Goal: Information Seeking & Learning: Learn about a topic

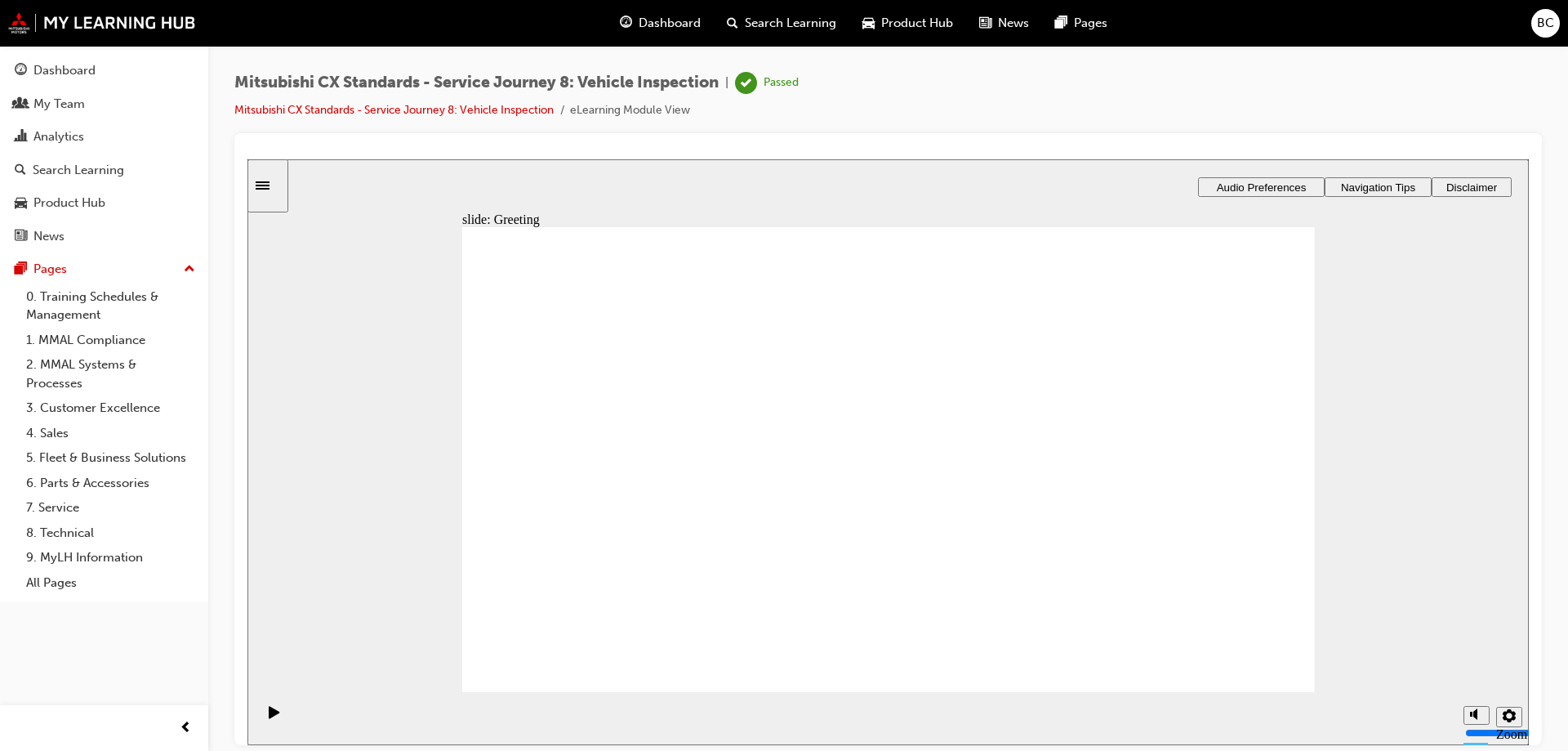
click at [351, 108] on link "Mitsubishi CX Standards - Service Journey 8: Vehicle Inspection" at bounding box center [394, 109] width 319 height 14
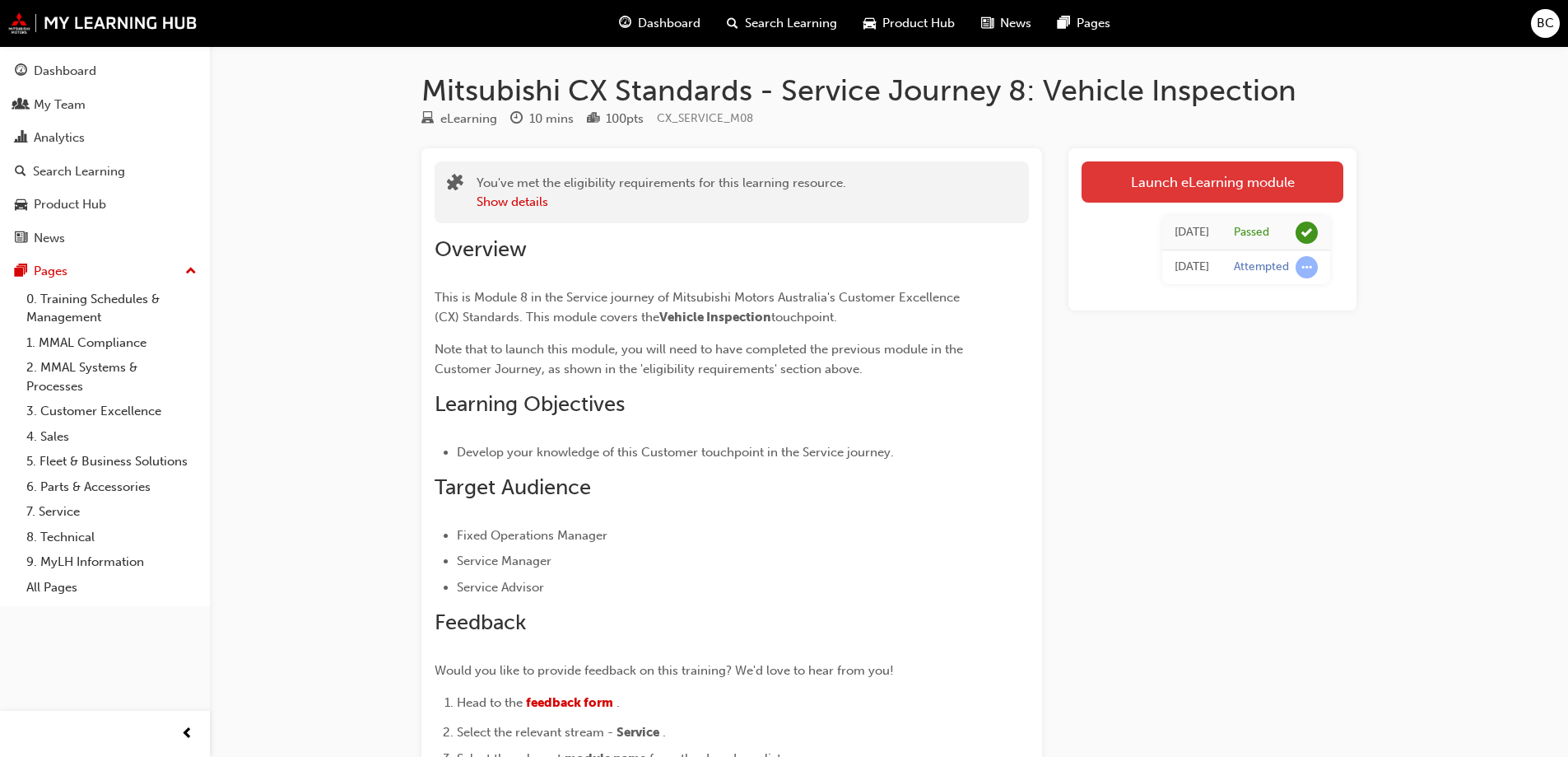
click at [1188, 172] on link "Launch eLearning module" at bounding box center [1212, 181] width 262 height 42
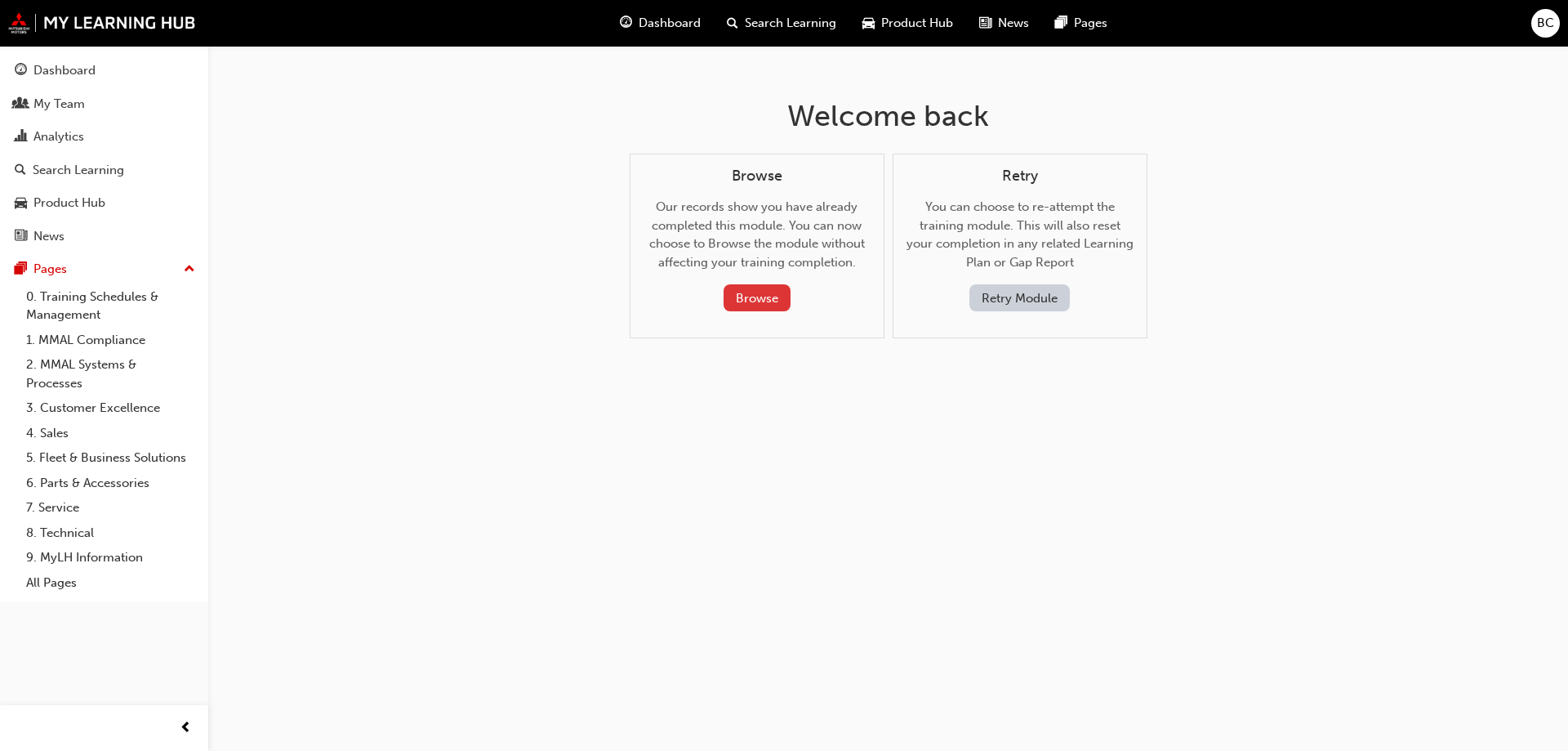
click at [773, 297] on button "Browse" at bounding box center [757, 298] width 67 height 27
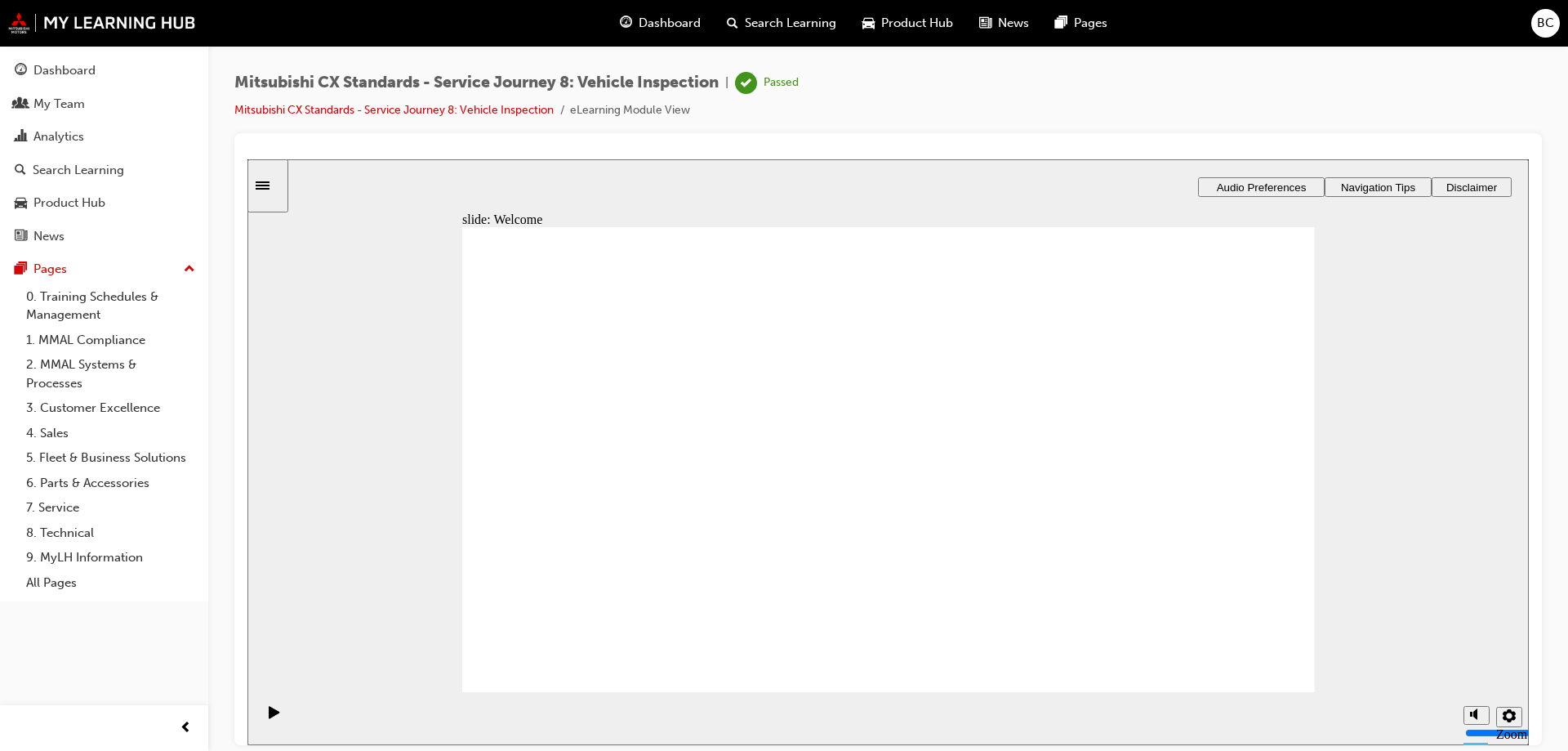
click at [918, 86] on div "Mitsubishi CX Standards - Service Journey 8: Vehicle Inspection | Passed Mitsub…" at bounding box center [888, 102] width 1307 height 61
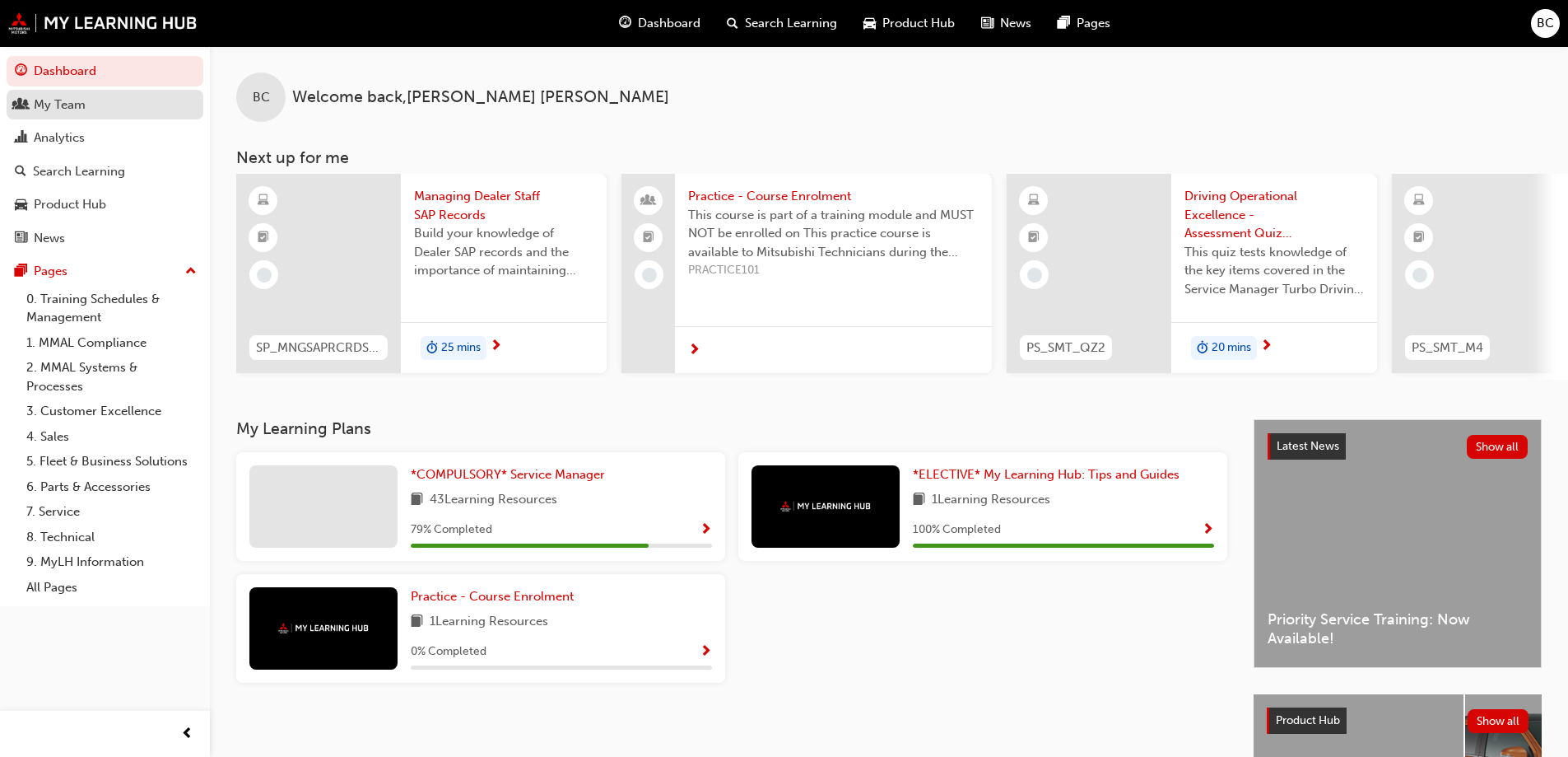
click at [72, 104] on div "My Team" at bounding box center [59, 105] width 52 height 19
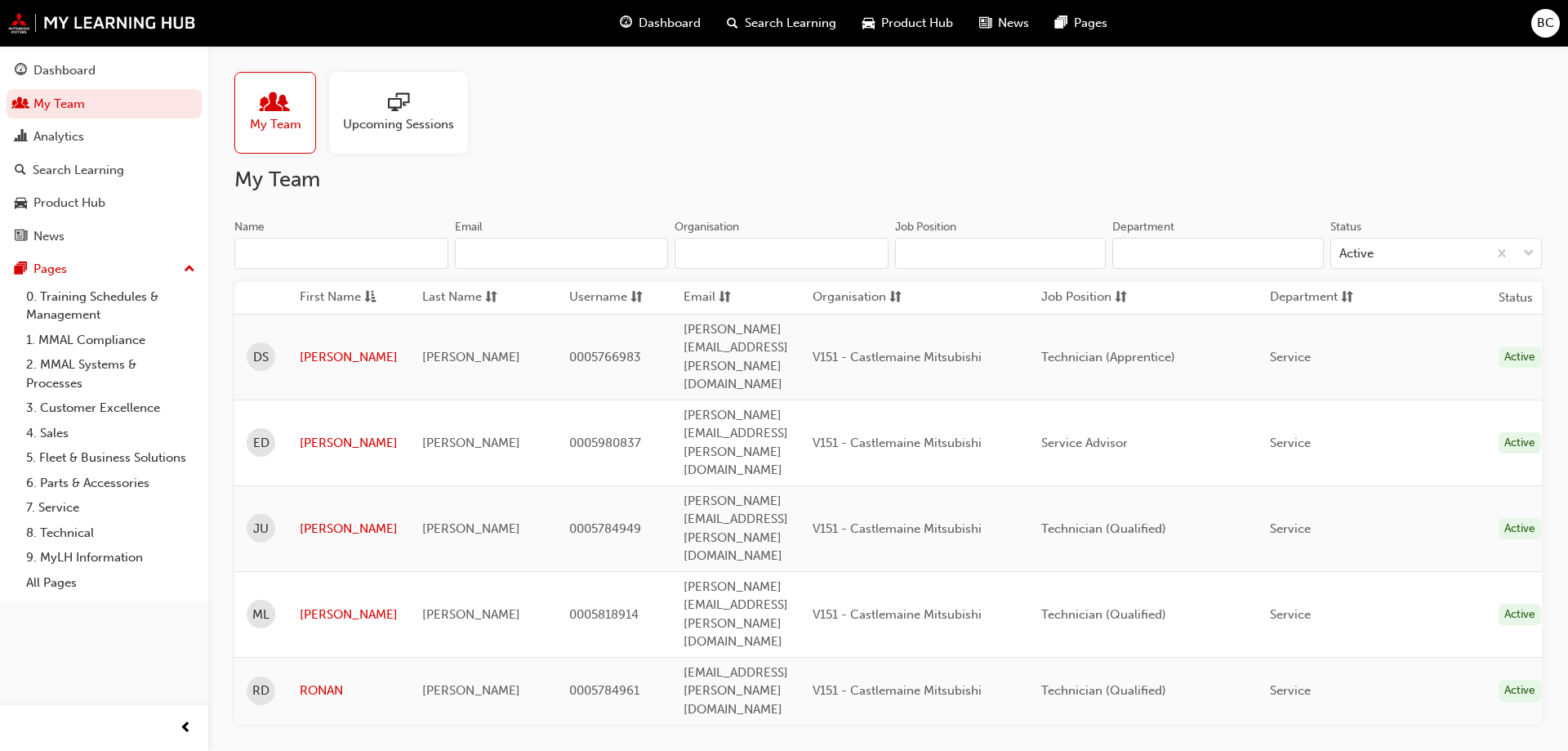
click at [604, 683] on span "0005784961" at bounding box center [604, 690] width 71 height 14
copy span "0005784961"
click at [1542, 22] on span "BC" at bounding box center [1545, 24] width 17 height 19
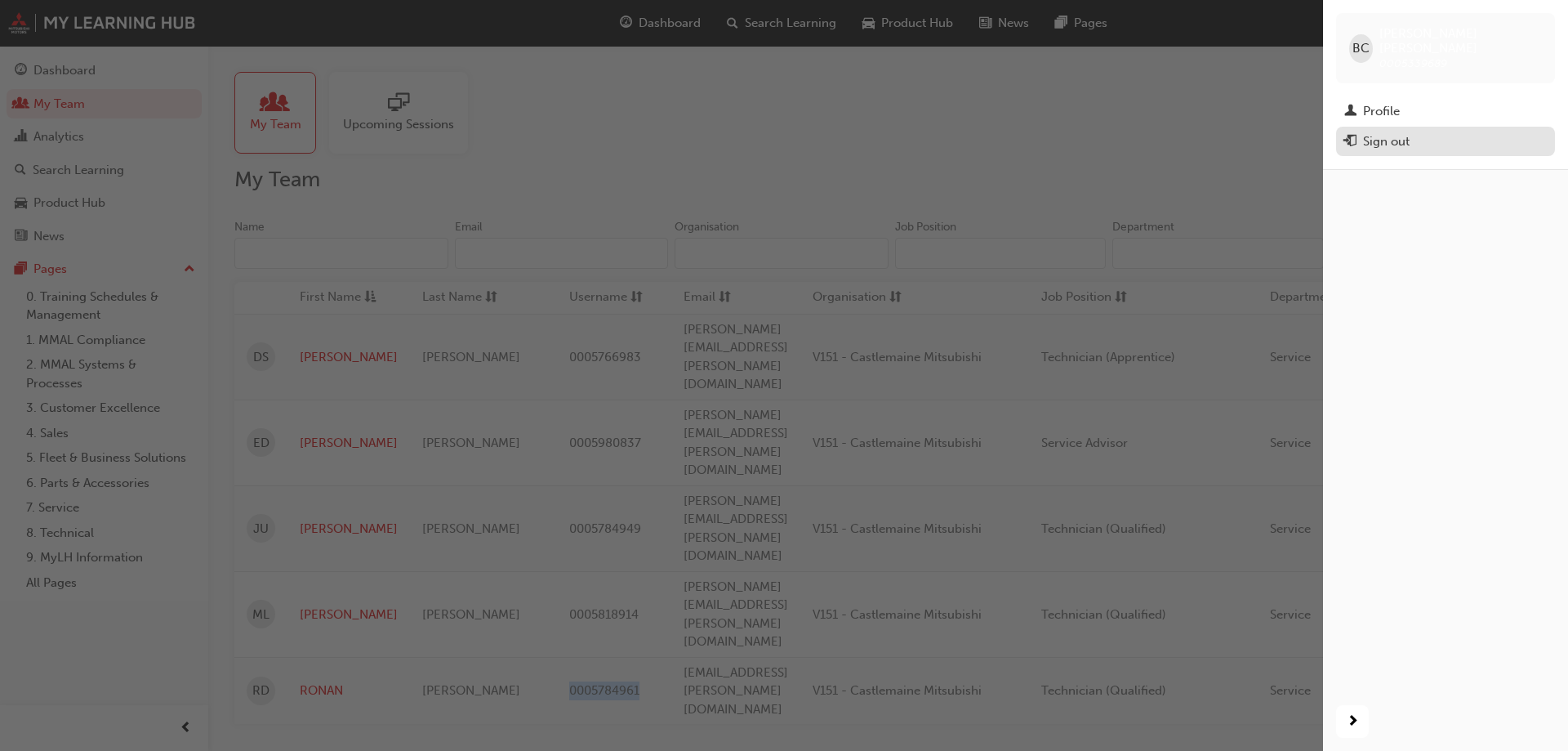
click at [1375, 132] on div "Sign out" at bounding box center [1386, 141] width 46 height 19
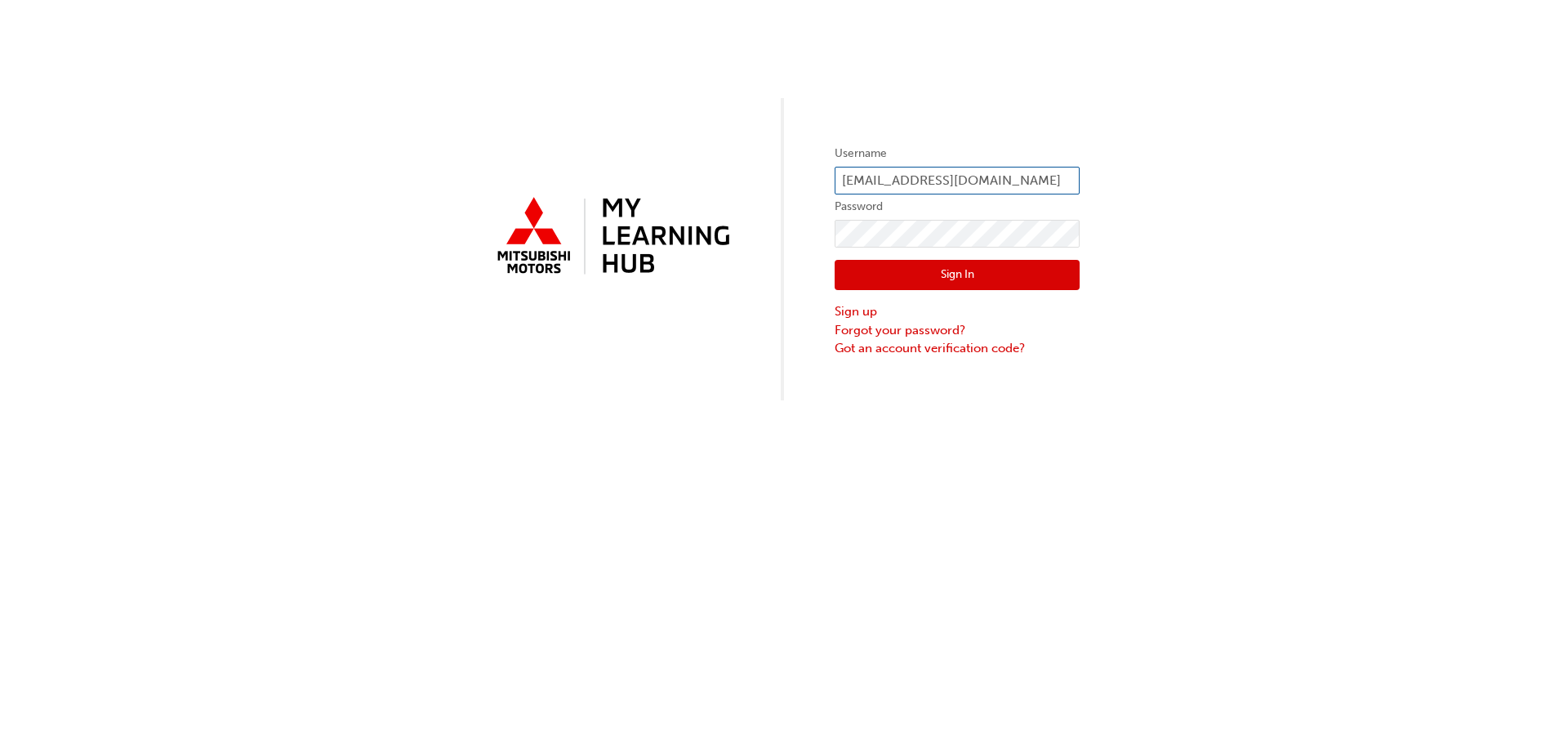
click at [900, 182] on input "[EMAIL_ADDRESS][DOMAIN_NAME]" at bounding box center [957, 180] width 245 height 28
drag, startPoint x: 1069, startPoint y: 179, endPoint x: 737, endPoint y: 182, distance: 332.0
click at [737, 182] on div "Username [EMAIL_ADDRESS][DOMAIN_NAME] Password Sign In Sign up Forgot your pass…" at bounding box center [784, 200] width 1568 height 400
type input ".au"
drag, startPoint x: 868, startPoint y: 177, endPoint x: 751, endPoint y: 175, distance: 117.0
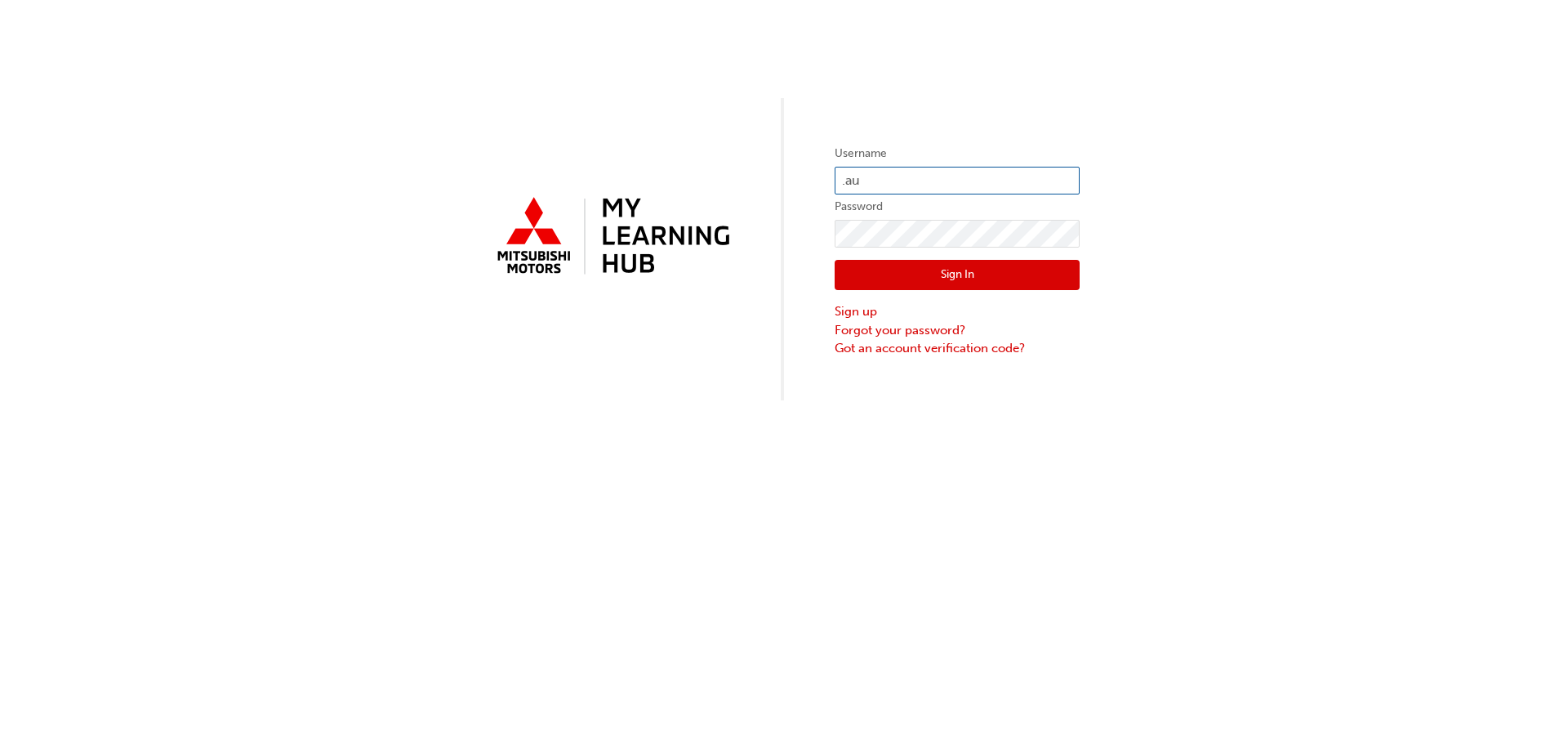
click at [751, 175] on div "Username .au Password Sign In Sign up Forgot your password? Got an account veri…" at bounding box center [784, 200] width 1568 height 400
paste input "0005784961"
type input "0005784961"
click button "Sign In" at bounding box center [957, 275] width 245 height 31
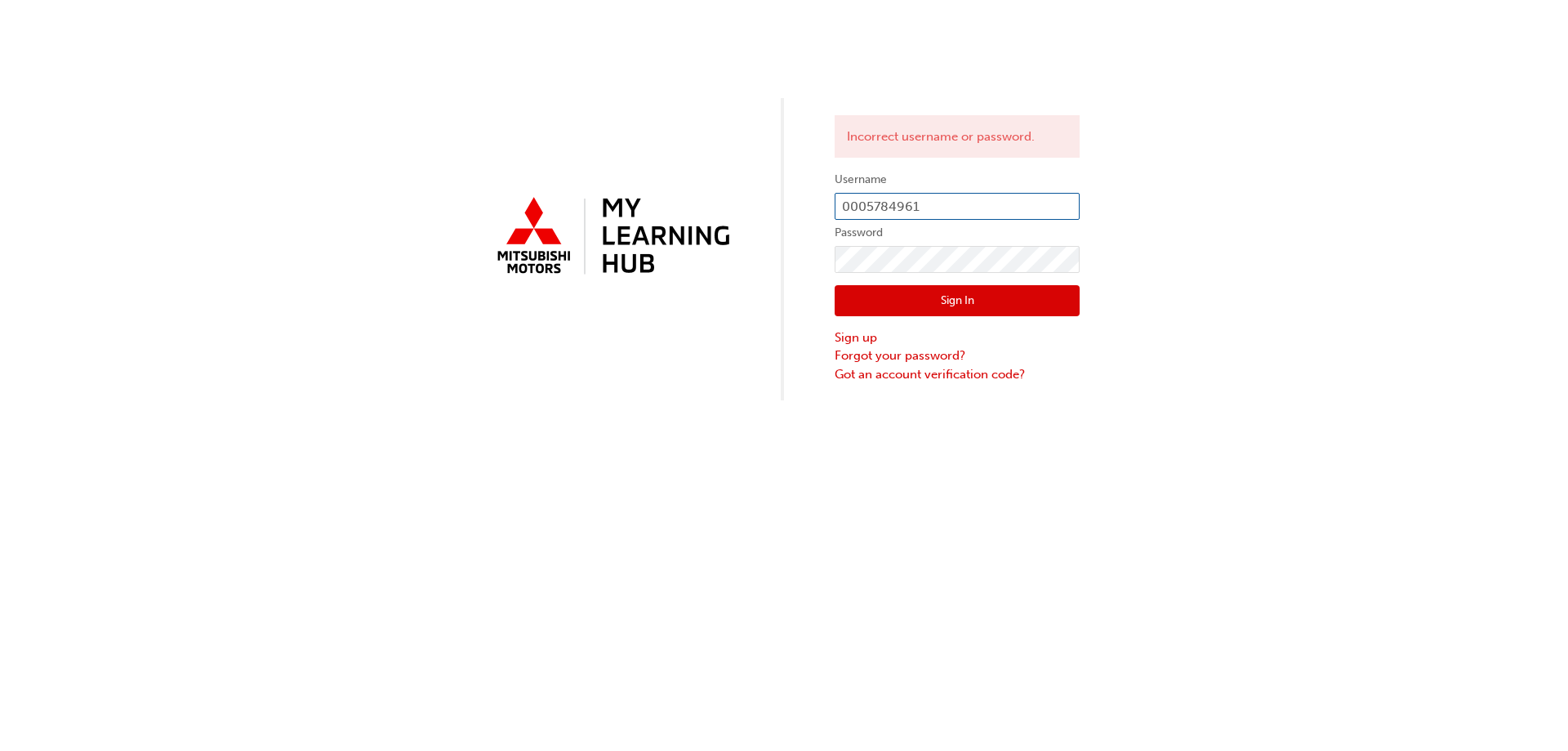
click at [932, 208] on input "0005784961" at bounding box center [957, 206] width 245 height 28
drag, startPoint x: 923, startPoint y: 196, endPoint x: 821, endPoint y: 209, distance: 102.8
click at [821, 209] on div "Incorrect username or password. Username 0005784961 Password Sign In Sign up Fo…" at bounding box center [784, 200] width 1568 height 400
click at [740, 280] on div "Incorrect username or password. Username 0005784961 Password Sign In Sign up Fo…" at bounding box center [784, 200] width 1568 height 400
click button "Sign In" at bounding box center [957, 300] width 245 height 31
